Goal: Task Accomplishment & Management: Complete application form

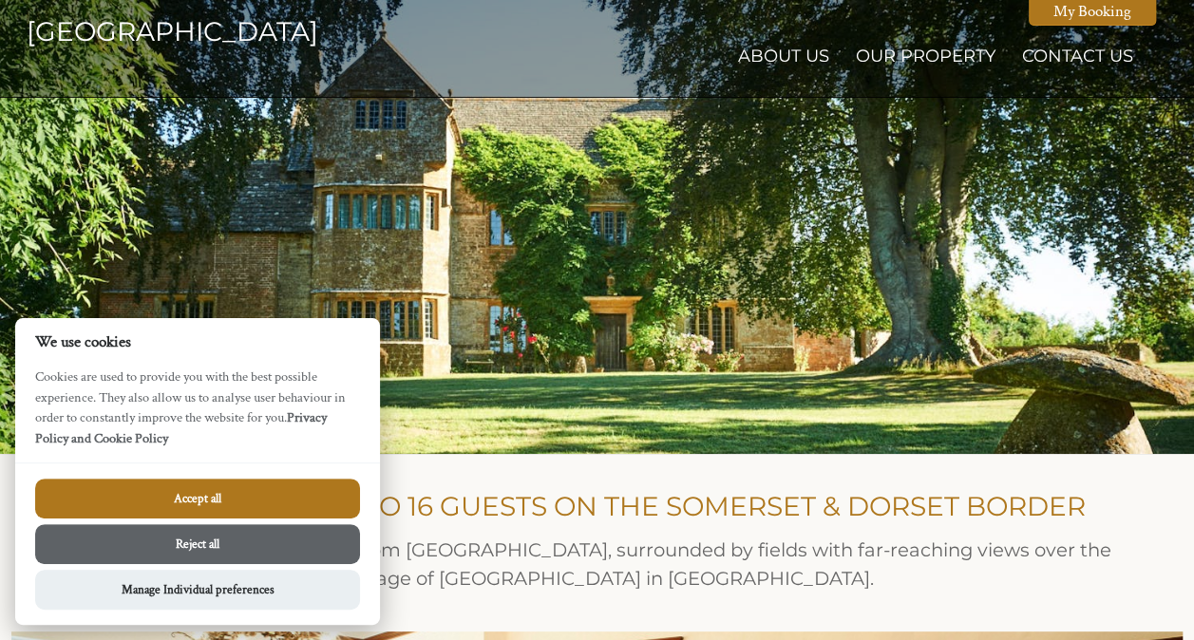
click at [239, 502] on button "Accept all" at bounding box center [197, 499] width 325 height 40
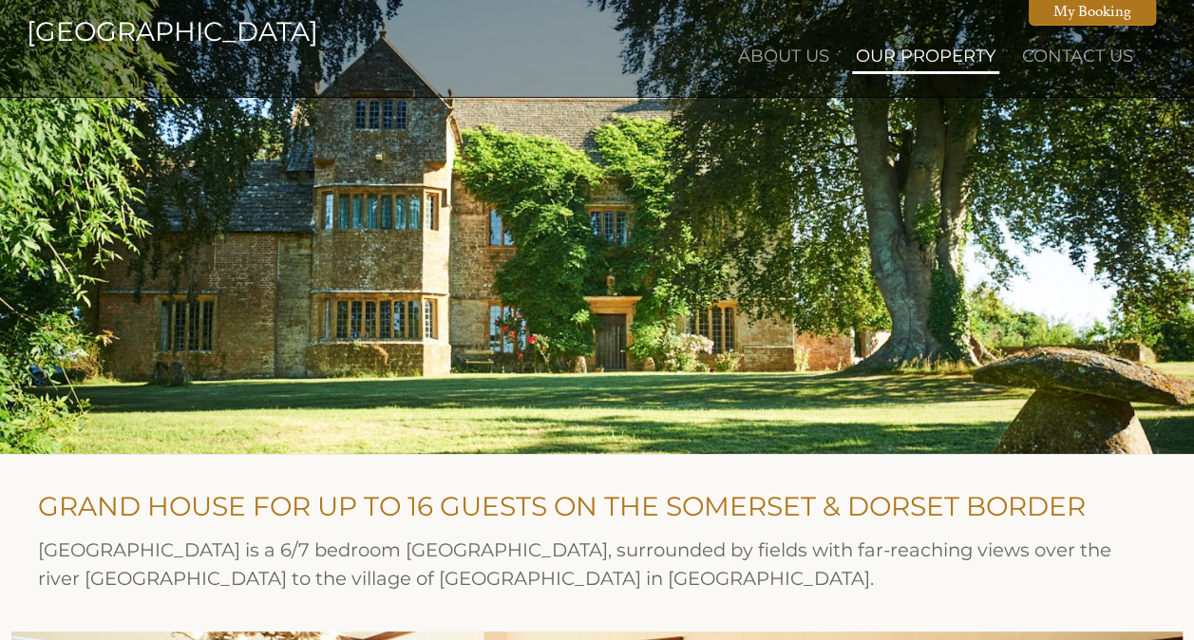
click at [981, 60] on link "Our Property" at bounding box center [926, 56] width 140 height 21
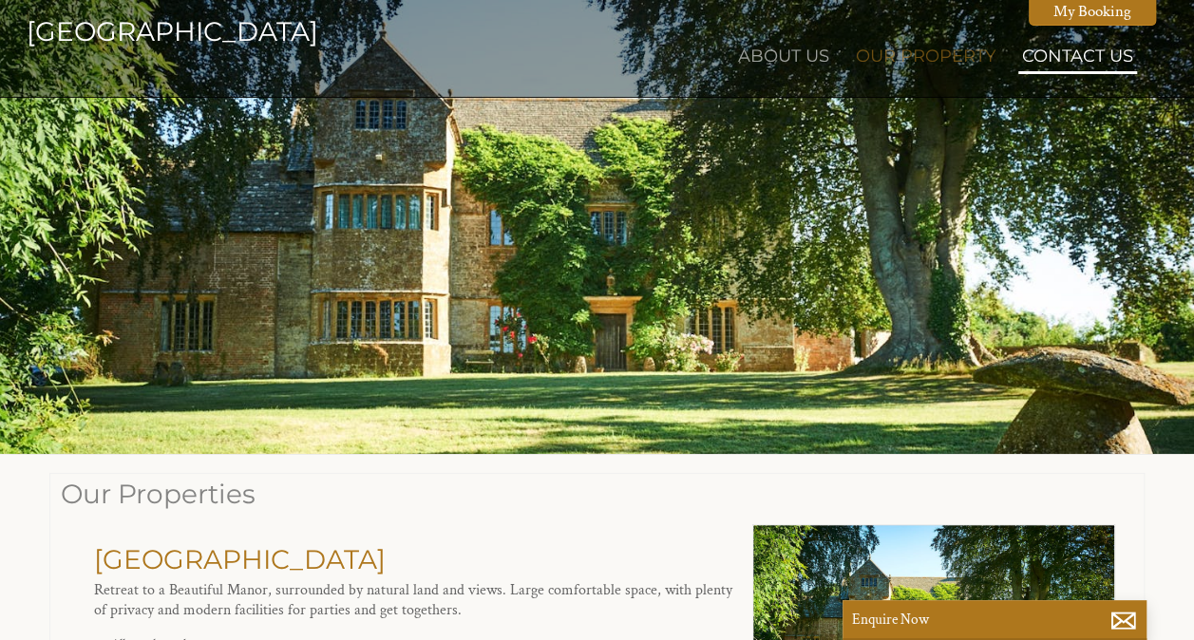
click at [1089, 62] on link "Contact Us" at bounding box center [1077, 56] width 111 height 21
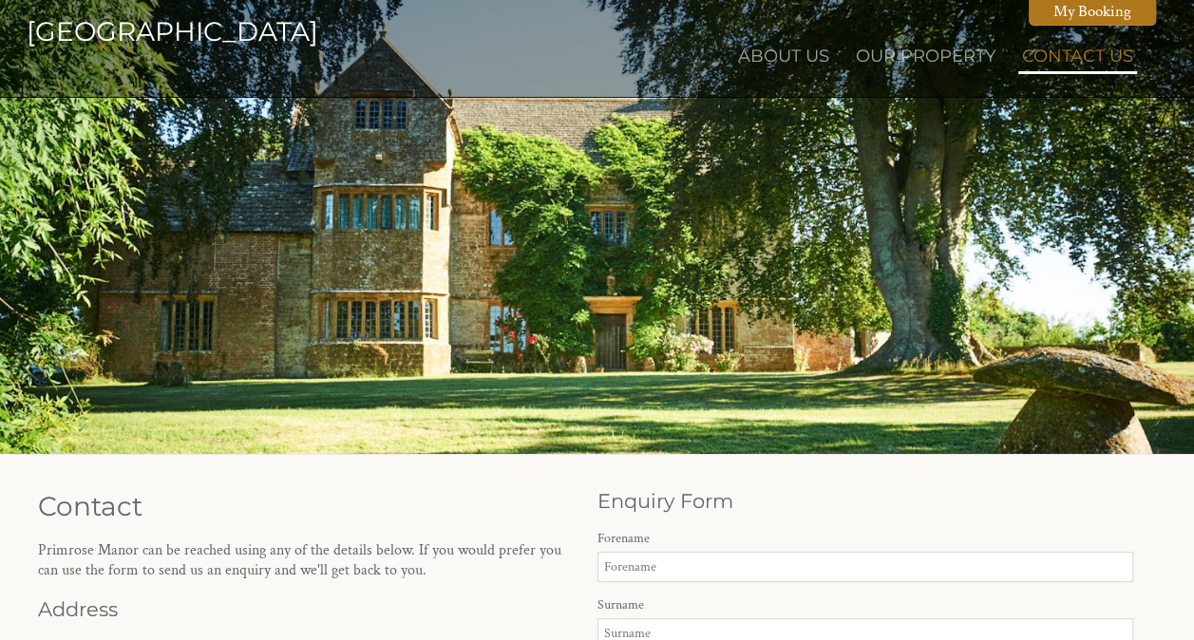
click at [1043, 45] on li "Contact Us" at bounding box center [1077, 58] width 119 height 32
click at [1043, 58] on link "Contact Us" at bounding box center [1077, 56] width 111 height 21
click at [665, 559] on input "Forename" at bounding box center [866, 567] width 537 height 30
type input "[PERSON_NAME]"
type input "Lavender"
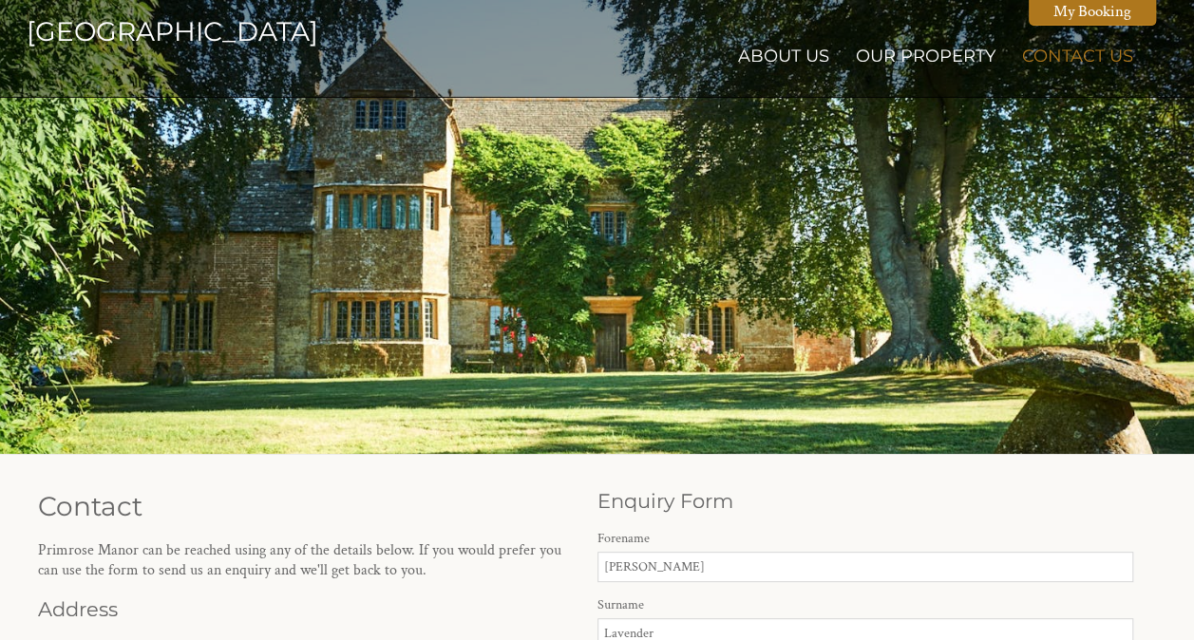
type input "[EMAIL_ADDRESS][DOMAIN_NAME]"
type input "07947747967"
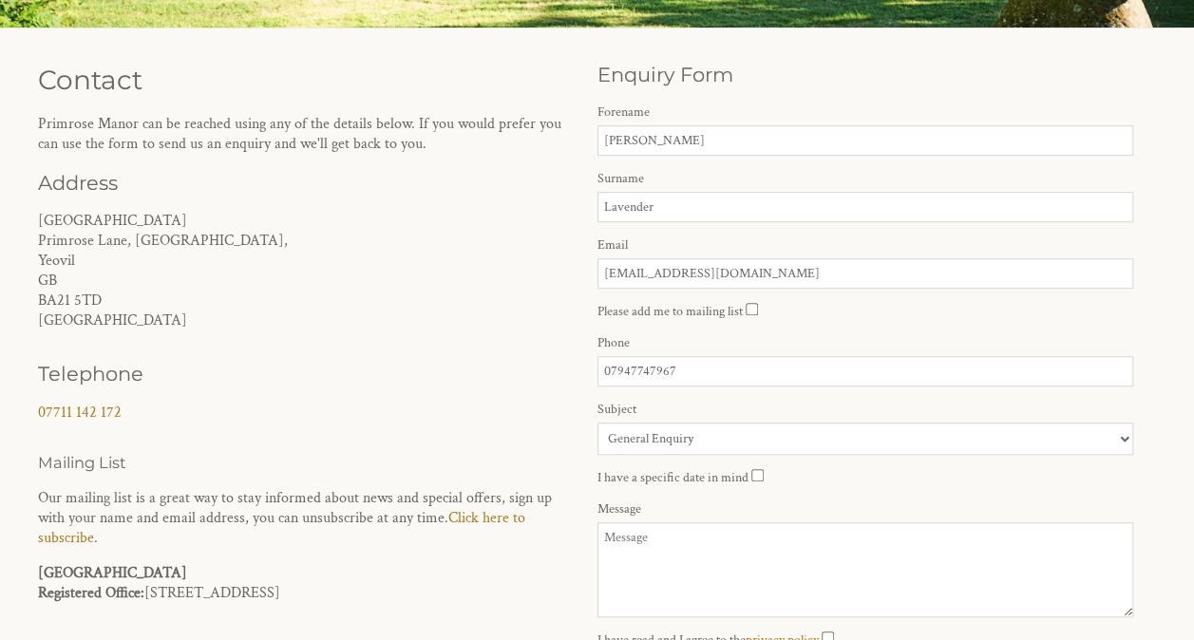
scroll to position [459, 0]
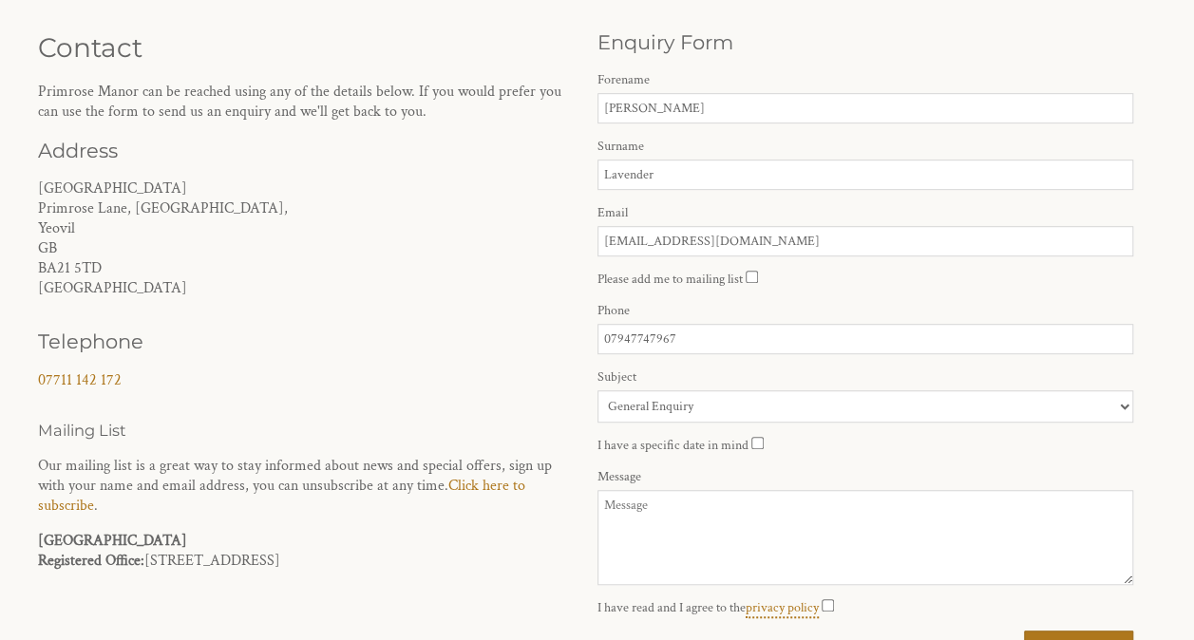
click at [751, 437] on input "I have a specific date in mind" at bounding box center [757, 443] width 12 height 12
checkbox input "true"
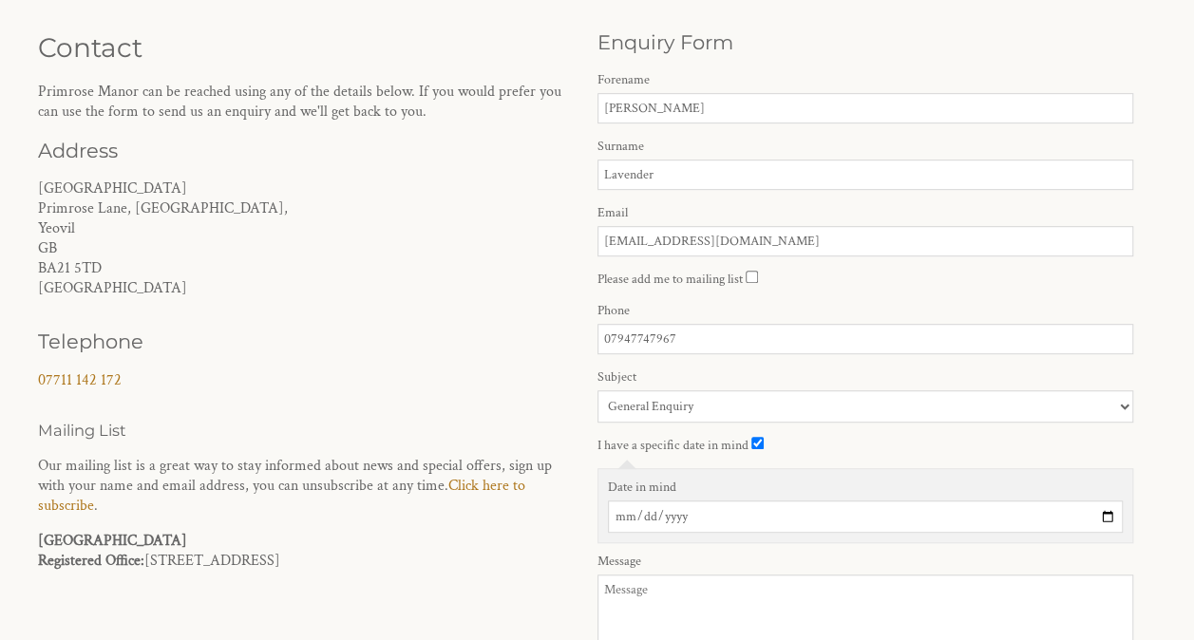
click at [649, 514] on input "Date in mind" at bounding box center [866, 517] width 516 height 32
click at [1113, 516] on input "Date in mind" at bounding box center [866, 517] width 516 height 32
type input "[DATE]"
click at [637, 610] on textarea "Message" at bounding box center [866, 622] width 537 height 95
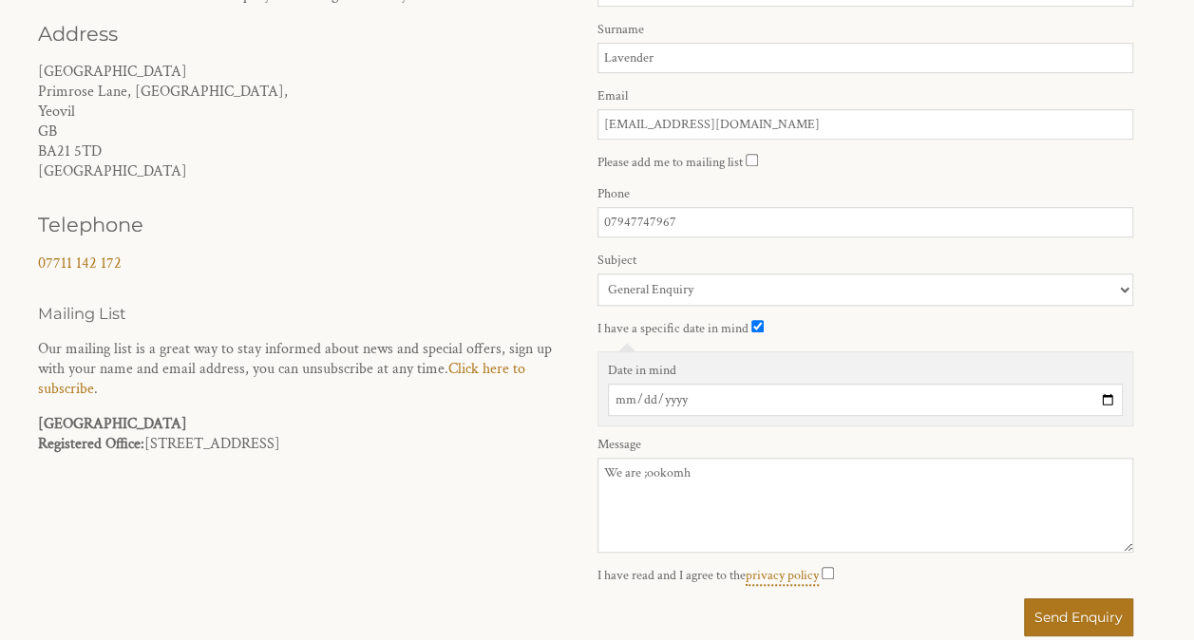
scroll to position [581, 0]
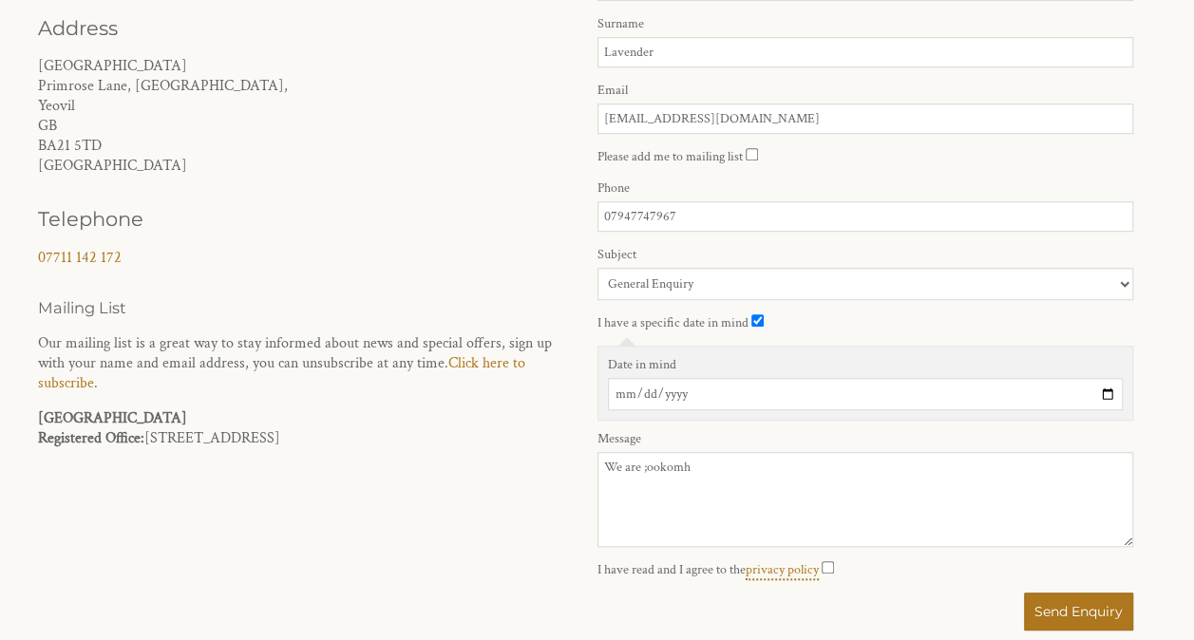
drag, startPoint x: 771, startPoint y: 456, endPoint x: 644, endPoint y: 470, distance: 128.1
click at [644, 470] on textarea "We are ;ookomh" at bounding box center [866, 499] width 537 height 95
click at [884, 483] on textarea "We are looking for a venue to have a family weekend away to celebrate my mother…" at bounding box center [866, 499] width 537 height 95
click at [879, 483] on textarea "We are looking for a venue to have a family weekend away to celebrate my mother…" at bounding box center [866, 499] width 537 height 95
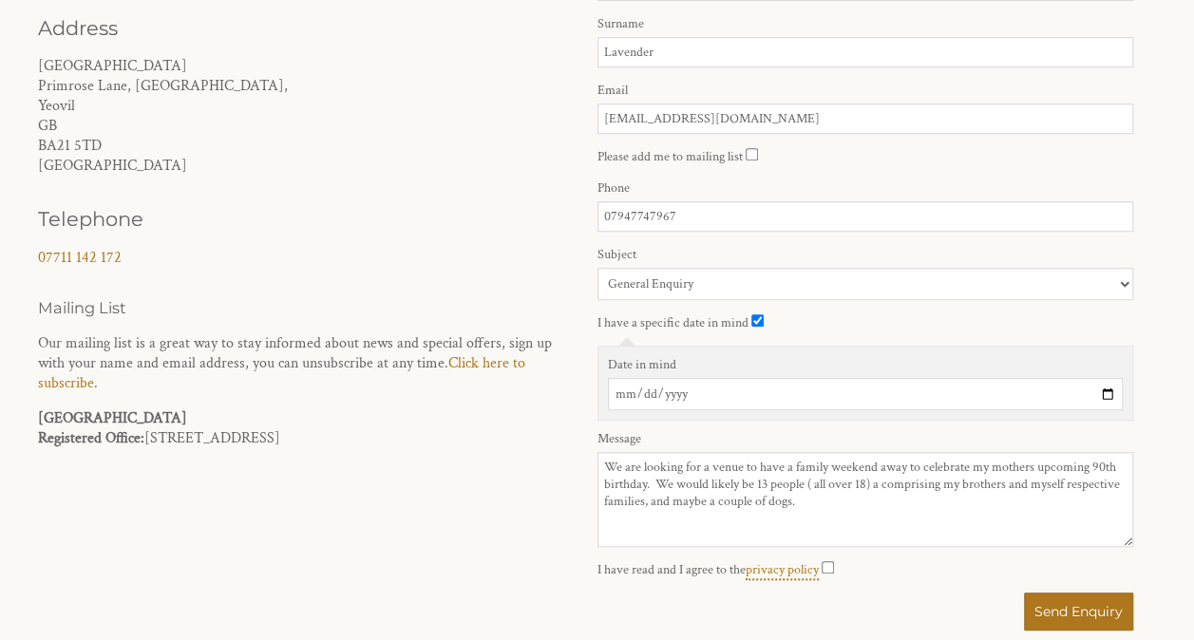
click at [839, 494] on textarea "We are looking for a venue to have a family weekend away to celebrate my mother…" at bounding box center [866, 499] width 537 height 95
click at [835, 458] on textarea "We are looking for a venue to have a family weekend away to celebrate my mother…" at bounding box center [866, 499] width 537 height 95
click at [796, 502] on textarea "We are looking for a venue to have a family weekend away to celebrate my mother…" at bounding box center [866, 499] width 537 height 95
click at [880, 477] on textarea "We are looking for a venue to have a family weekend away to celebrate my mother…" at bounding box center [866, 499] width 537 height 95
click at [807, 496] on textarea "We are looking for a venue to have a family weekend away to celebrate my mother…" at bounding box center [866, 499] width 537 height 95
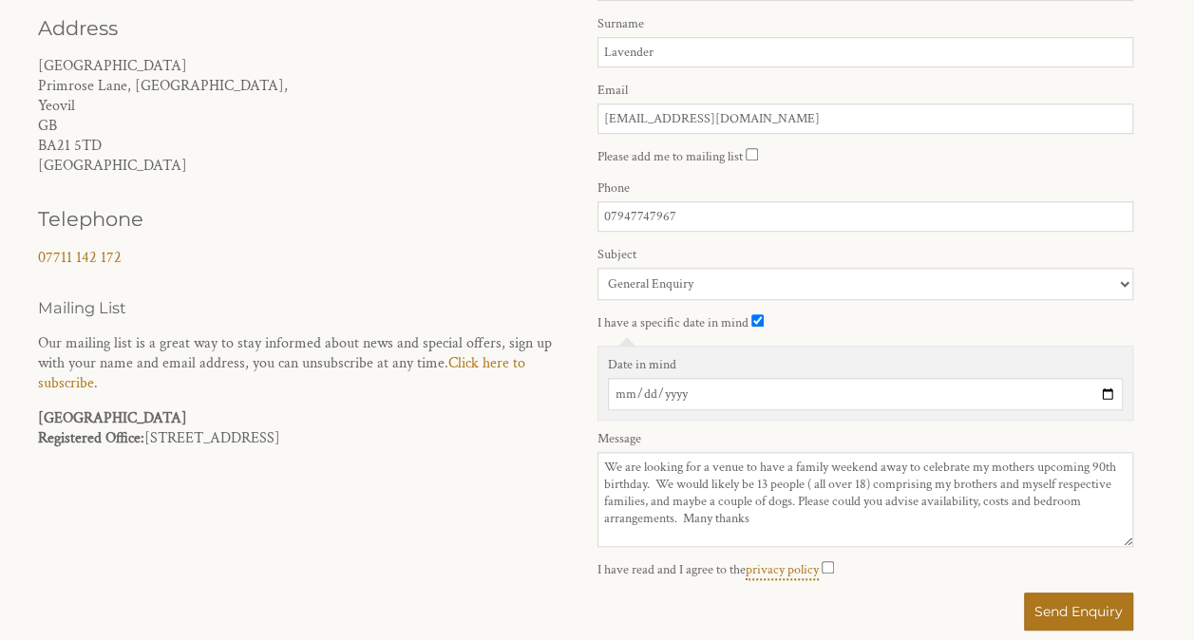
click at [768, 506] on textarea "We are looking for a venue to have a family weekend away to celebrate my mother…" at bounding box center [866, 499] width 537 height 95
type textarea "We are looking for a venue to have a family weekend away to celebrate my mother…"
click at [832, 564] on input "I have read and I agree to the privacy policy" at bounding box center [828, 567] width 12 height 12
checkbox input "true"
click at [1051, 601] on button "Send Enquiry" at bounding box center [1078, 612] width 109 height 38
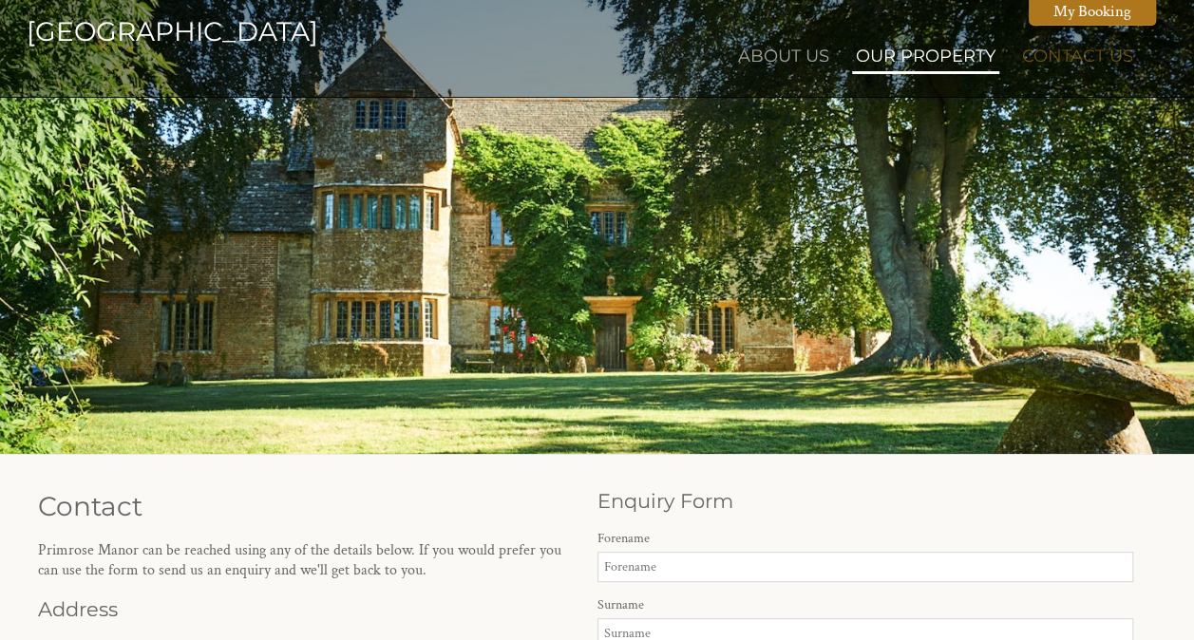
click at [940, 67] on li "Our Property" at bounding box center [925, 58] width 147 height 32
click at [937, 52] on link "Our Property" at bounding box center [926, 56] width 140 height 21
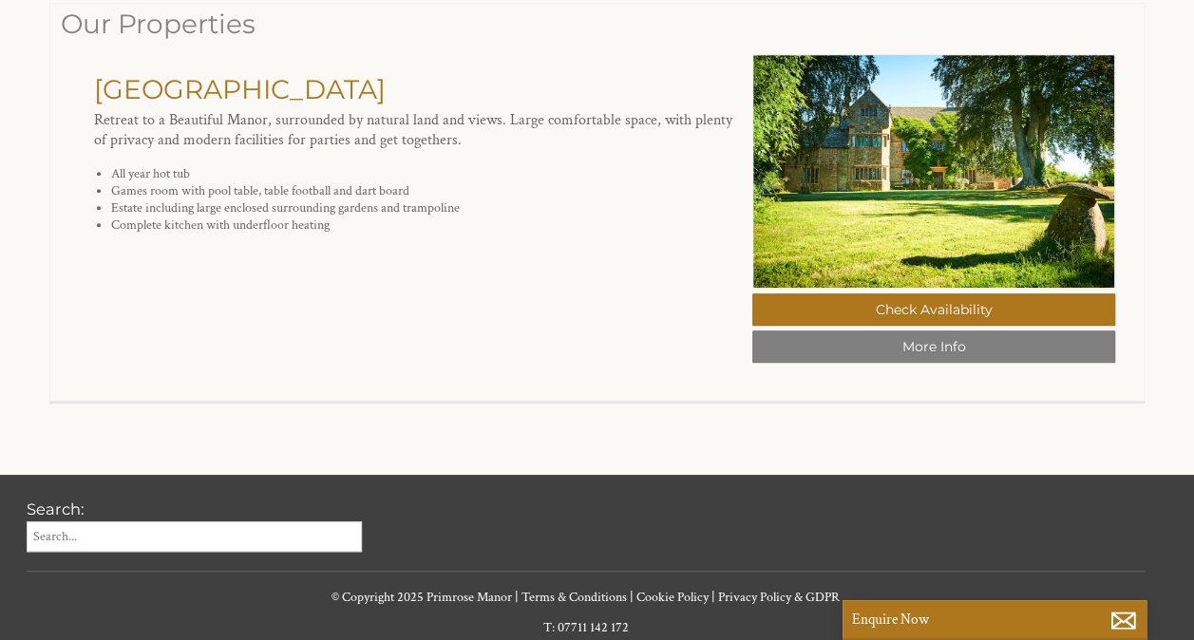
scroll to position [542, 0]
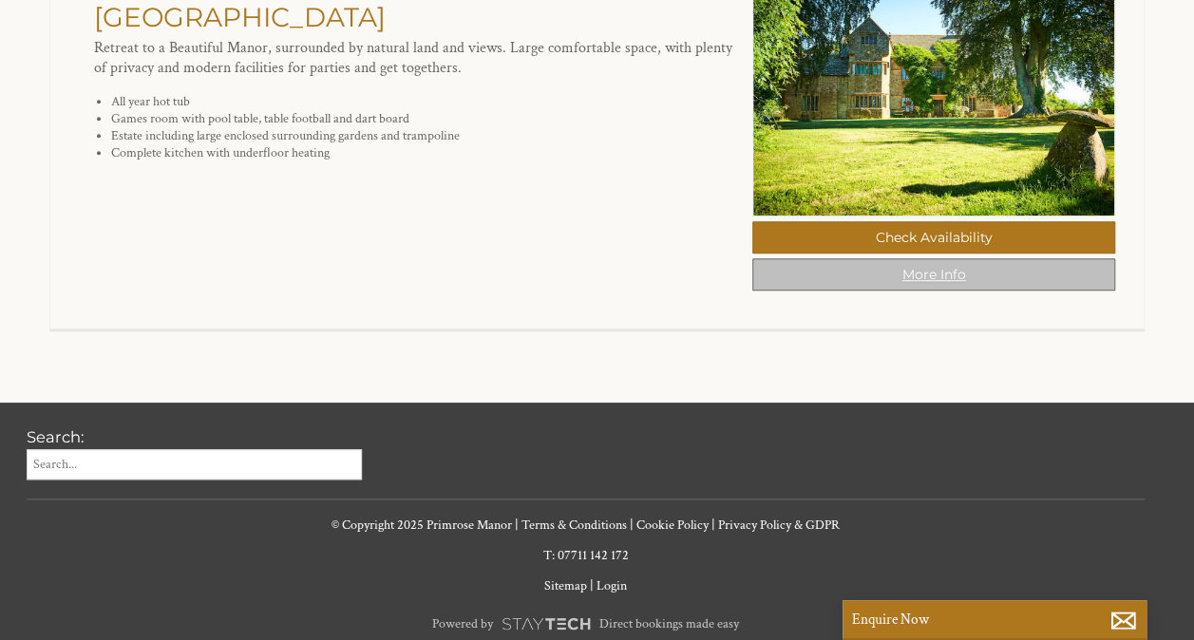
click at [893, 283] on link "More Info" at bounding box center [933, 274] width 363 height 32
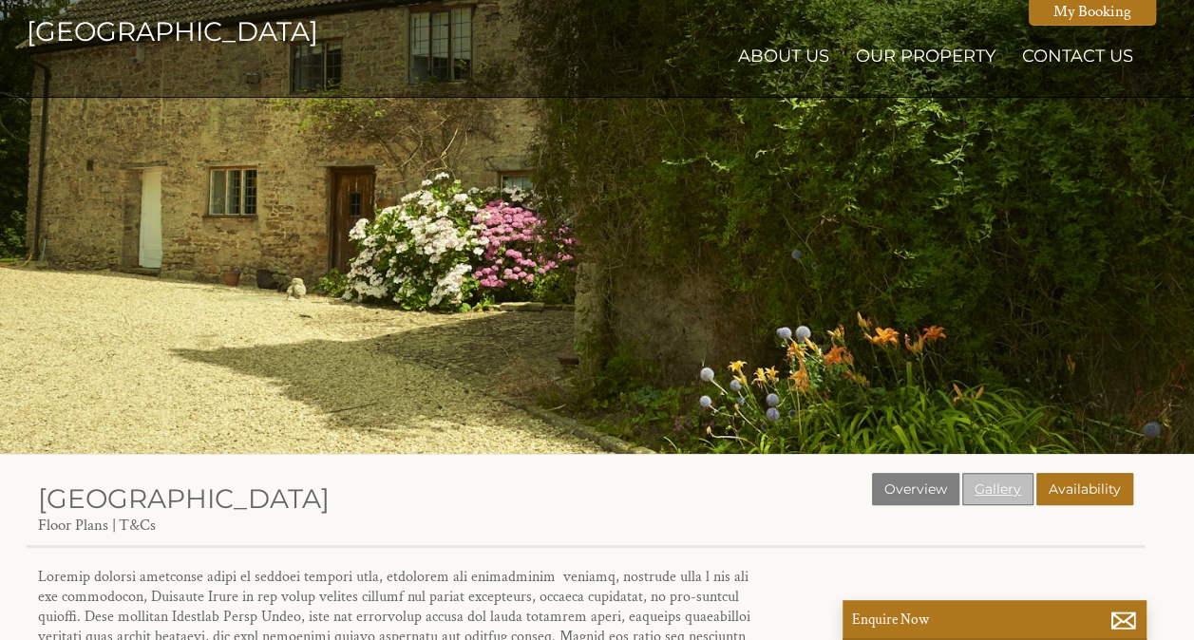
click at [1003, 494] on link "Gallery" at bounding box center [997, 489] width 71 height 32
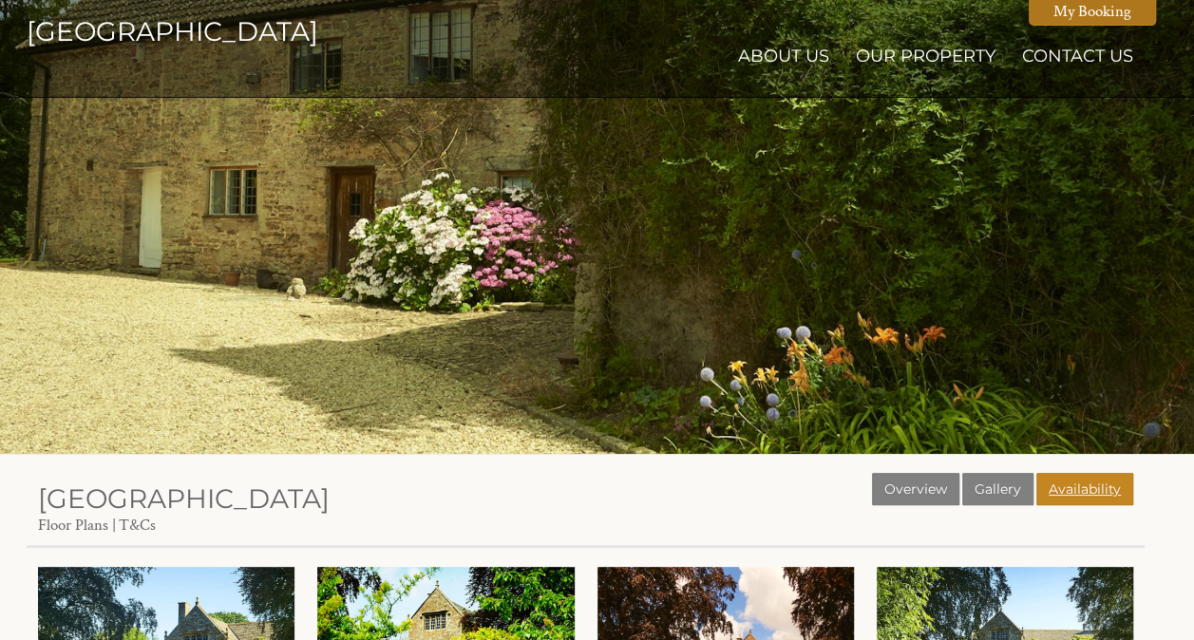
click at [1077, 476] on link "Availability" at bounding box center [1084, 489] width 97 height 32
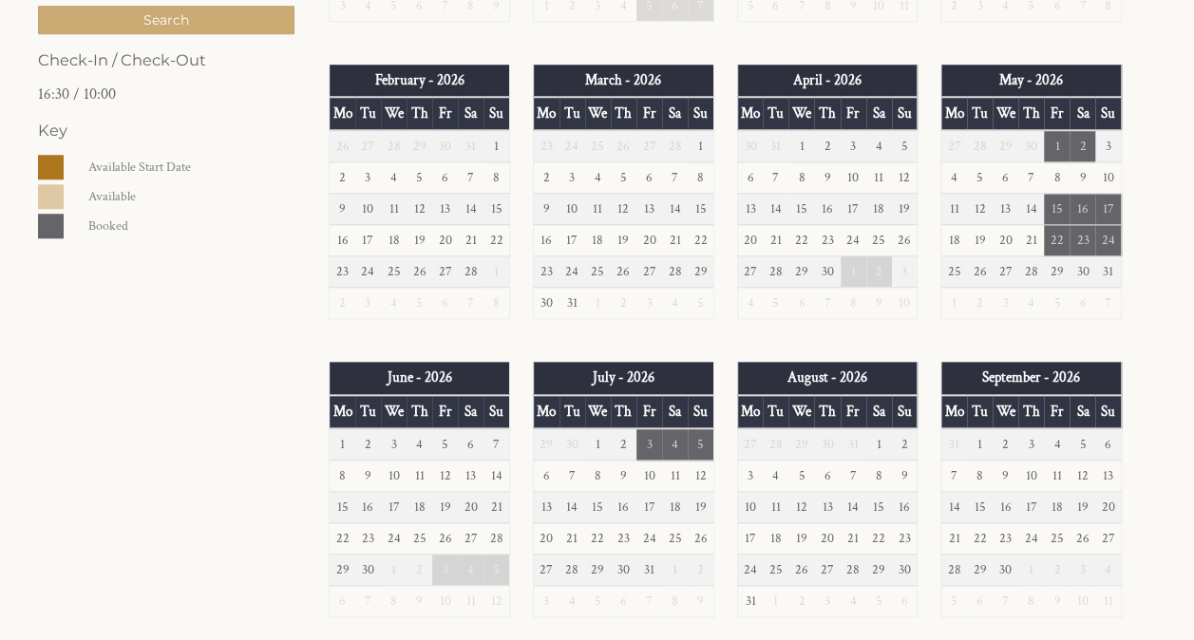
scroll to position [104, 0]
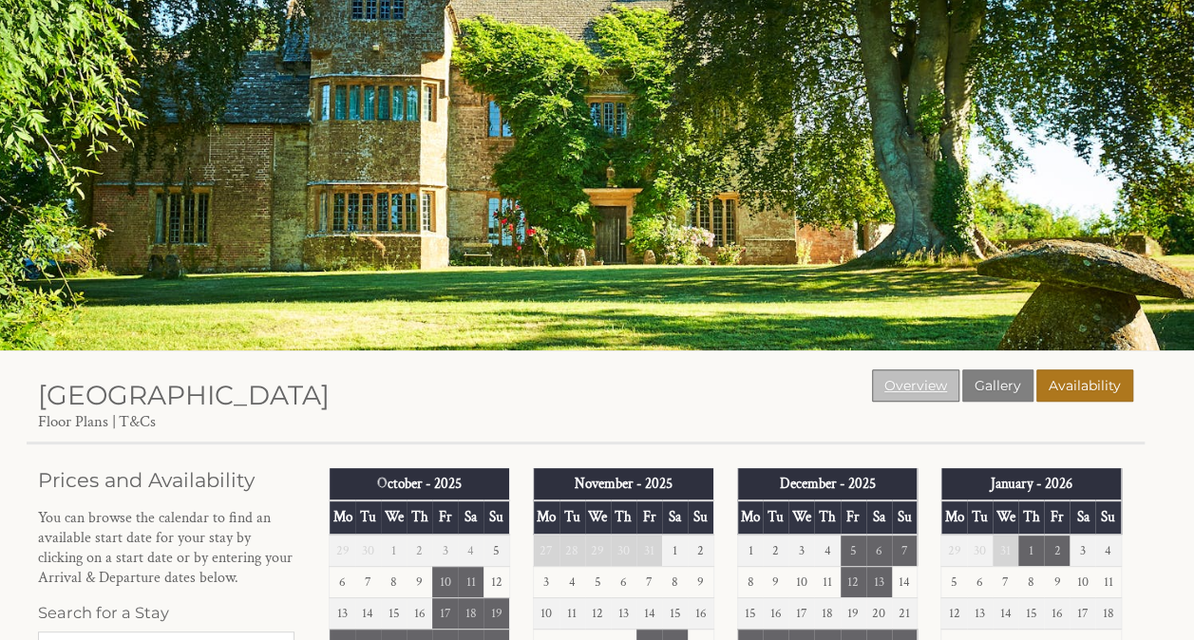
click at [908, 390] on link "Overview" at bounding box center [915, 386] width 87 height 32
